Goal: Task Accomplishment & Management: Manage account settings

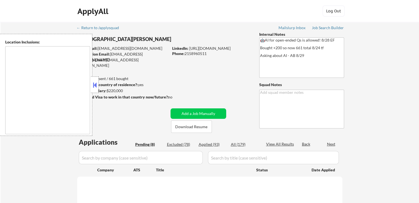
type textarea "[GEOGRAPHIC_DATA], [GEOGRAPHIC_DATA] [GEOGRAPHIC_DATA], [GEOGRAPHIC_DATA] [GEOG…"
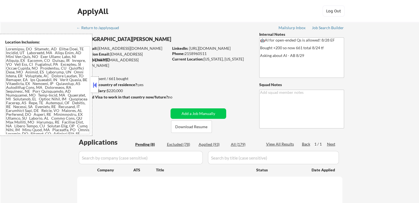
select select ""pending""
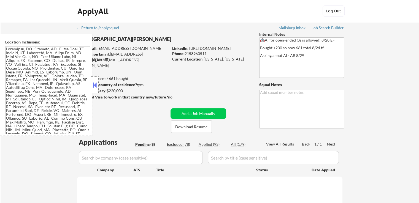
select select ""pending""
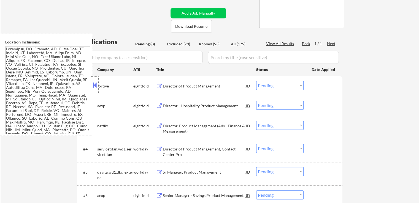
scroll to position [110, 0]
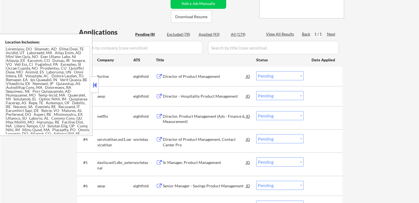
click at [201, 77] on div "Director of Product Management" at bounding box center [204, 77] width 83 height 6
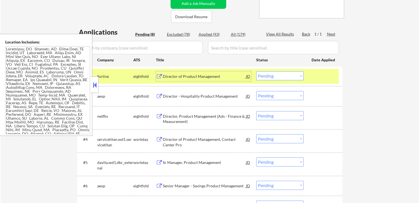
click at [227, 96] on div "Director - Hospitality Product Management" at bounding box center [204, 97] width 83 height 6
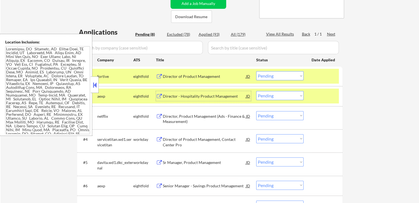
drag, startPoint x: 277, startPoint y: 75, endPoint x: 274, endPoint y: 80, distance: 5.7
click at [277, 75] on select "Choose an option... Pending Applied Excluded (Questions) Excluded (Expired) Exc…" at bounding box center [279, 75] width 47 height 9
click at [256, 71] on select "Choose an option... Pending Applied Excluded (Questions) Excluded (Expired) Exc…" at bounding box center [279, 75] width 47 height 9
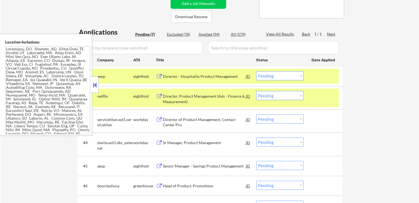
click at [199, 73] on div "Director - Hospitality Product Management" at bounding box center [204, 76] width 83 height 10
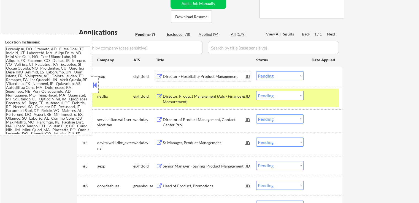
click at [201, 96] on div "Director, Product Management (Ads - Finance & Measurement)" at bounding box center [204, 99] width 83 height 11
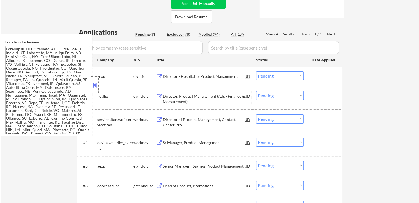
click at [281, 78] on select "Choose an option... Pending Applied Excluded (Questions) Excluded (Expired) Exc…" at bounding box center [279, 75] width 47 height 9
click at [256, 71] on select "Choose an option... Pending Applied Excluded (Questions) Excluded (Expired) Exc…" at bounding box center [279, 75] width 47 height 9
click at [218, 122] on div "Director of Product Management, Contact Center Pro" at bounding box center [204, 122] width 83 height 11
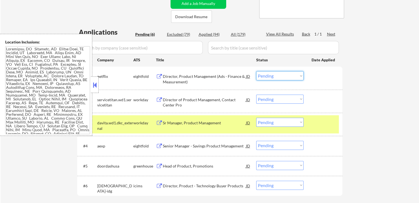
click at [269, 77] on select "Choose an option... Pending Applied Excluded (Questions) Excluded (Expired) Exc…" at bounding box center [279, 75] width 47 height 9
click at [256, 71] on select "Choose an option... Pending Applied Excluded (Questions) Excluded (Expired) Exc…" at bounding box center [279, 75] width 47 height 9
select select ""pending""
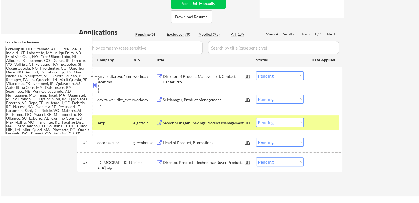
click at [212, 99] on div "Sr Manager, Product Management" at bounding box center [204, 100] width 83 height 6
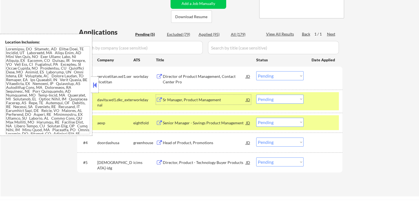
click at [272, 97] on select "Choose an option... Pending Applied Excluded (Questions) Excluded (Expired) Exc…" at bounding box center [279, 99] width 47 height 9
click at [256, 95] on select "Choose an option... Pending Applied Excluded (Questions) Excluded (Expired) Exc…" at bounding box center [279, 99] width 47 height 9
click at [200, 124] on div "Senior Manager - Savings Product Management" at bounding box center [204, 123] width 83 height 6
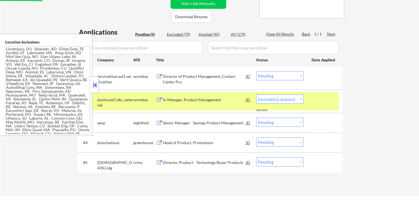
select select ""pending""
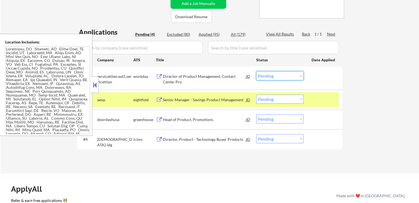
click at [266, 75] on select "Choose an option... Pending Applied Excluded (Questions) Excluded (Expired) Exc…" at bounding box center [279, 75] width 47 height 9
click at [256, 71] on select "Choose an option... Pending Applied Excluded (Questions) Excluded (Expired) Exc…" at bounding box center [279, 75] width 47 height 9
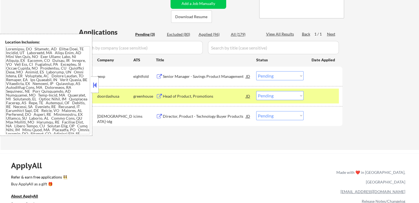
click at [201, 97] on div "Head of Product, Promotions" at bounding box center [204, 97] width 83 height 6
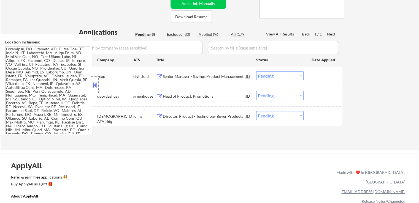
click at [269, 73] on select "Choose an option... Pending Applied Excluded (Questions) Excluded (Expired) Exc…" at bounding box center [279, 75] width 47 height 9
click at [256, 71] on select "Choose an option... Pending Applied Excluded (Questions) Excluded (Expired) Exc…" at bounding box center [279, 75] width 47 height 9
click at [208, 119] on div "Director, Product - Technology Buyer Products" at bounding box center [204, 117] width 83 height 6
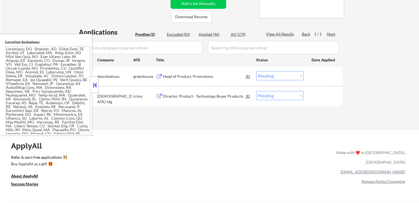
drag, startPoint x: 266, startPoint y: 74, endPoint x: 266, endPoint y: 79, distance: 5.0
click at [266, 75] on select "Choose an option... Pending Applied Excluded (Questions) Excluded (Expired) Exc…" at bounding box center [279, 75] width 47 height 9
click at [256, 71] on select "Choose an option... Pending Applied Excluded (Questions) Excluded (Expired) Exc…" at bounding box center [279, 75] width 47 height 9
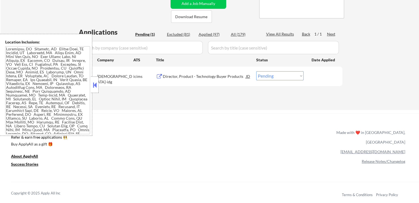
click at [263, 75] on select "Choose an option... Pending Applied Excluded (Questions) Excluded (Expired) Exc…" at bounding box center [279, 75] width 47 height 9
select select ""excluded__salary_""
click at [256, 71] on select "Choose an option... Pending Applied Excluded (Questions) Excluded (Expired) Exc…" at bounding box center [279, 75] width 47 height 9
click at [266, 110] on div "← Return to /applysquad Mailslurp Inbox Job Search Builder [DEMOGRAPHIC_DATA][P…" at bounding box center [209, 141] width 419 height 502
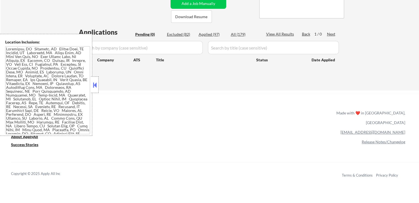
click at [213, 33] on div "Applied (97)" at bounding box center [212, 35] width 28 height 6
select select ""applied""
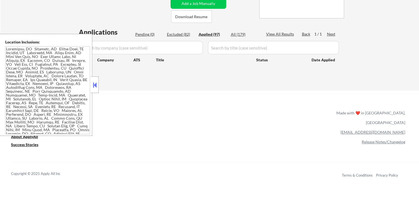
select select ""applied""
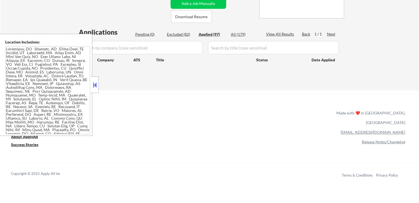
select select ""applied""
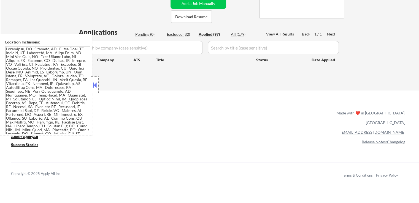
select select ""applied""
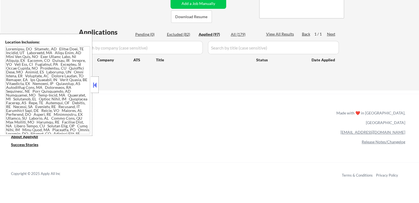
select select ""applied""
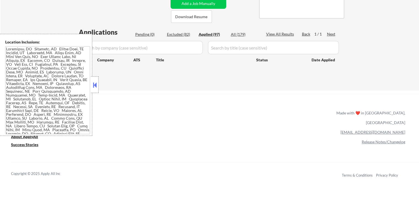
select select ""applied""
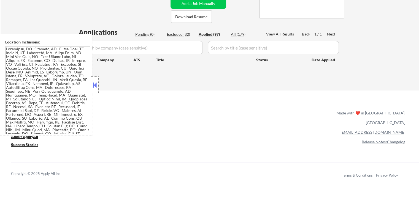
select select ""applied""
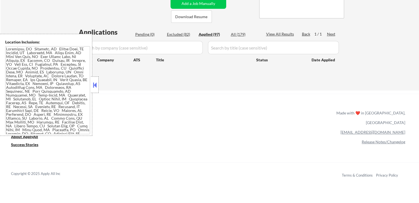
select select ""applied""
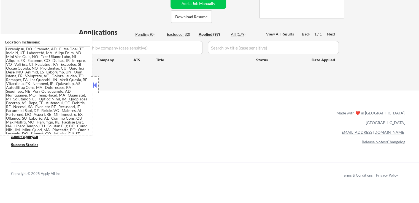
select select ""applied""
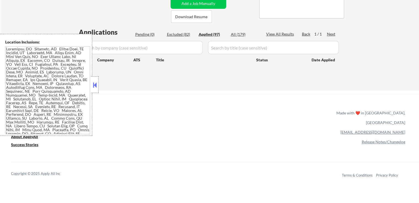
select select ""applied""
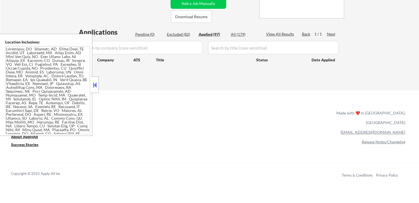
select select ""applied""
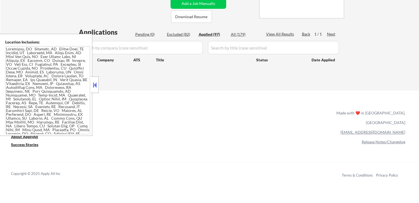
select select ""applied""
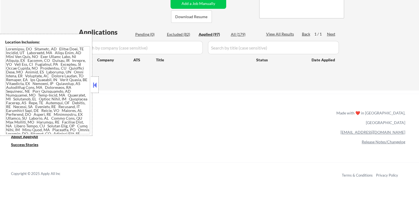
select select ""applied""
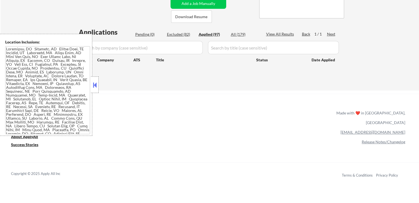
select select ""applied""
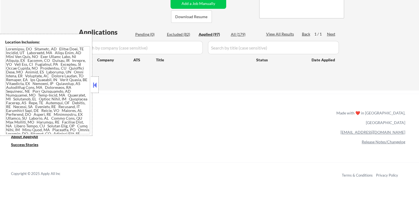
select select ""applied""
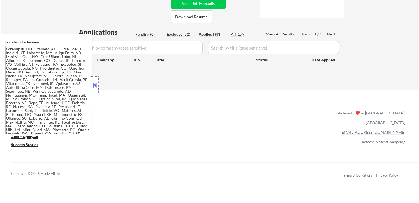
select select ""applied""
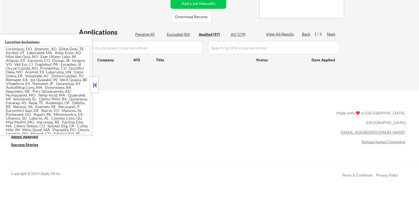
select select ""applied""
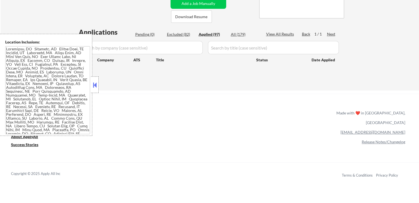
select select ""applied""
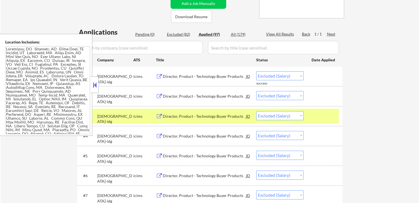
select select ""applied""
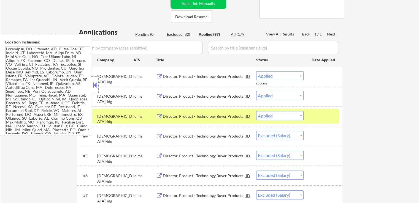
select select ""applied""
